Goal: Navigation & Orientation: Go to known website

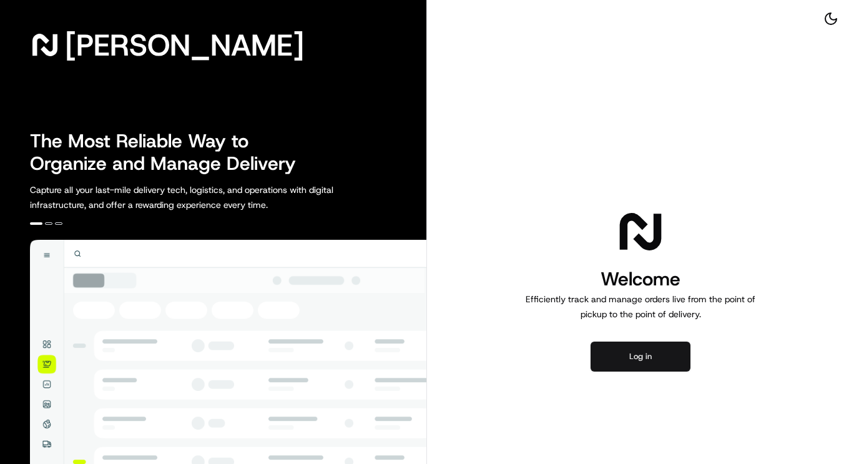
click at [653, 359] on button "Log in" at bounding box center [641, 357] width 100 height 30
